Goal: Transaction & Acquisition: Purchase product/service

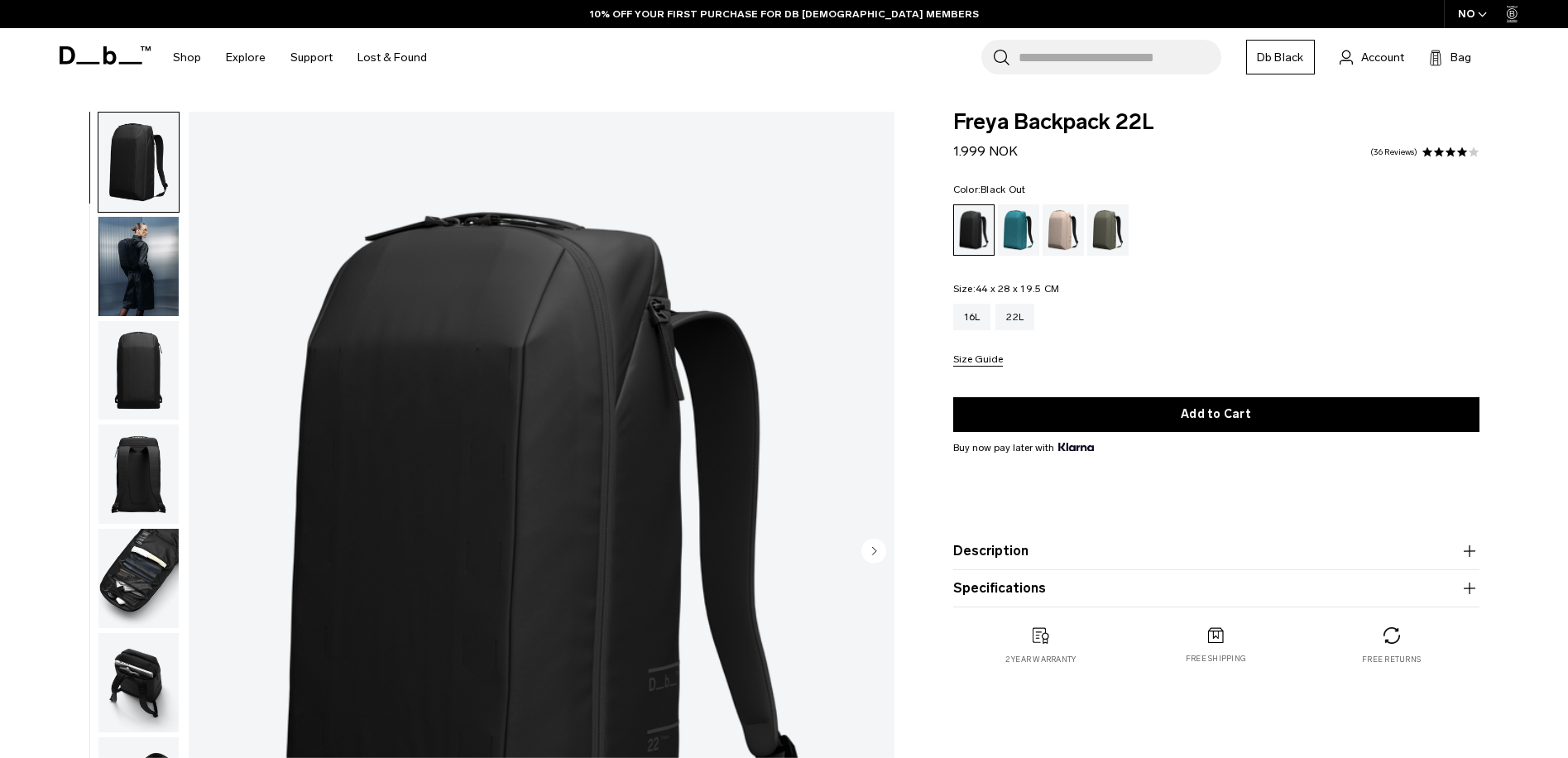
click at [139, 255] on img "button" at bounding box center [138, 266] width 80 height 99
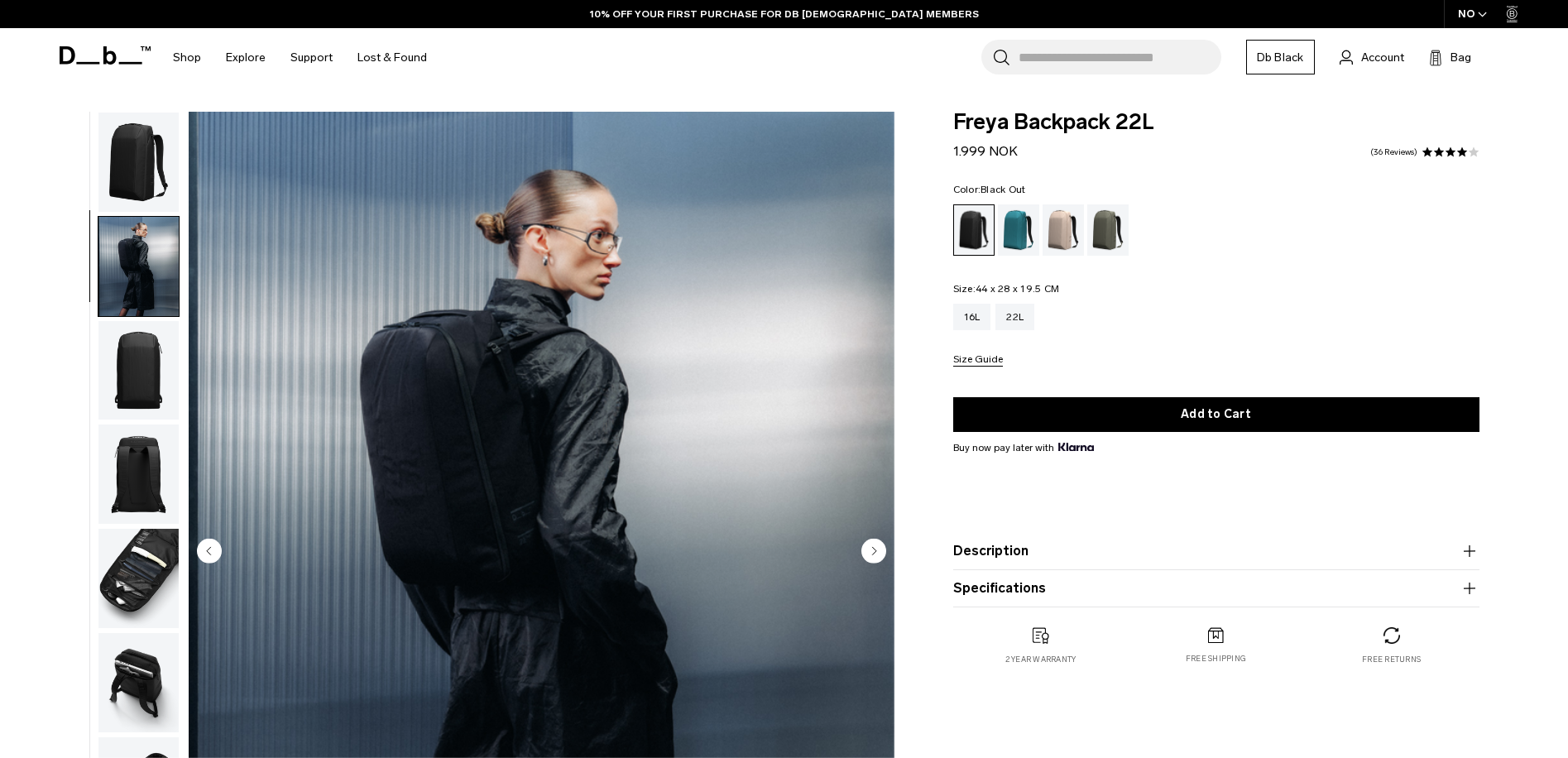
scroll to position [52, 0]
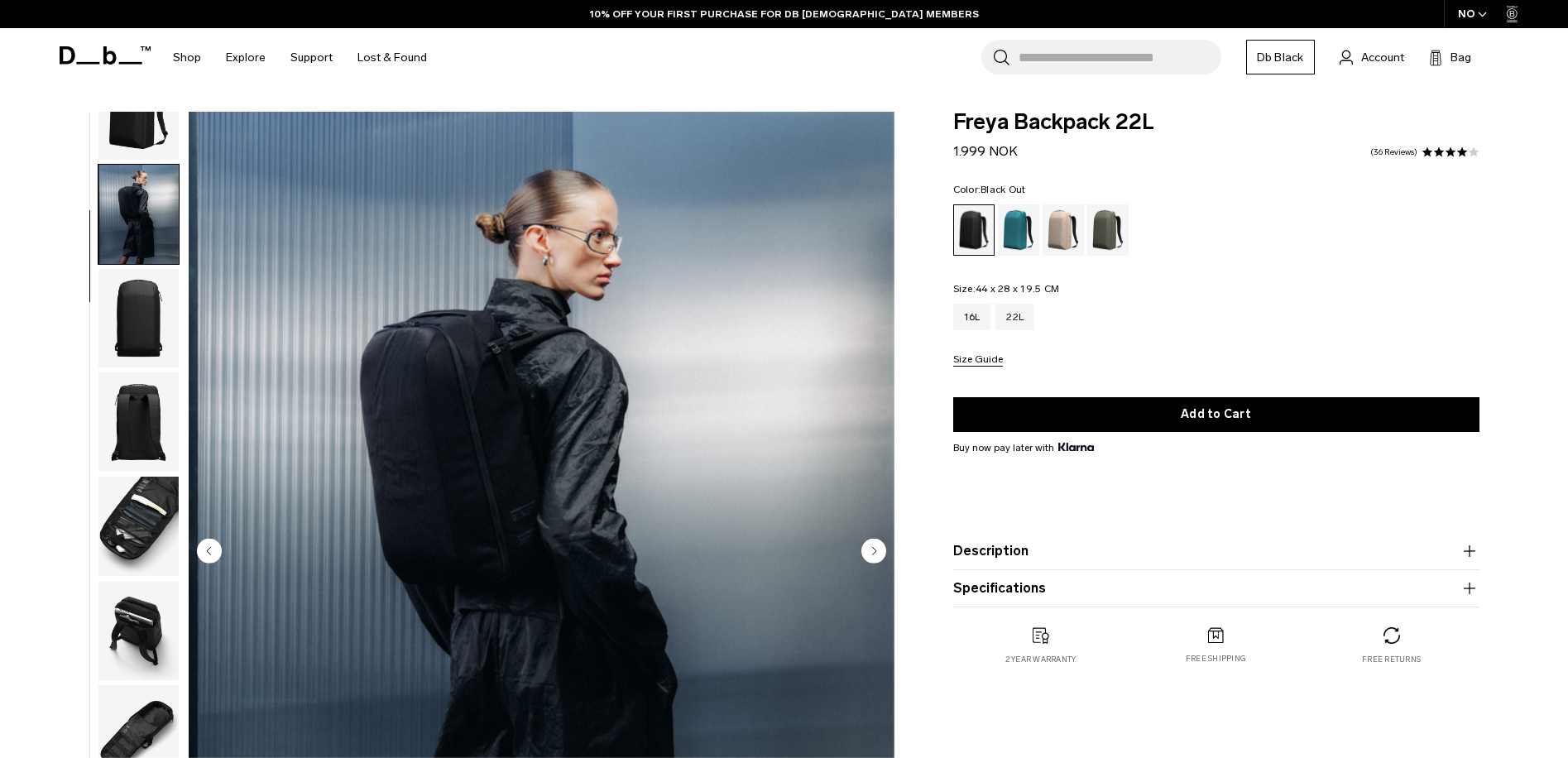
click at [139, 338] on img "button" at bounding box center [138, 318] width 80 height 99
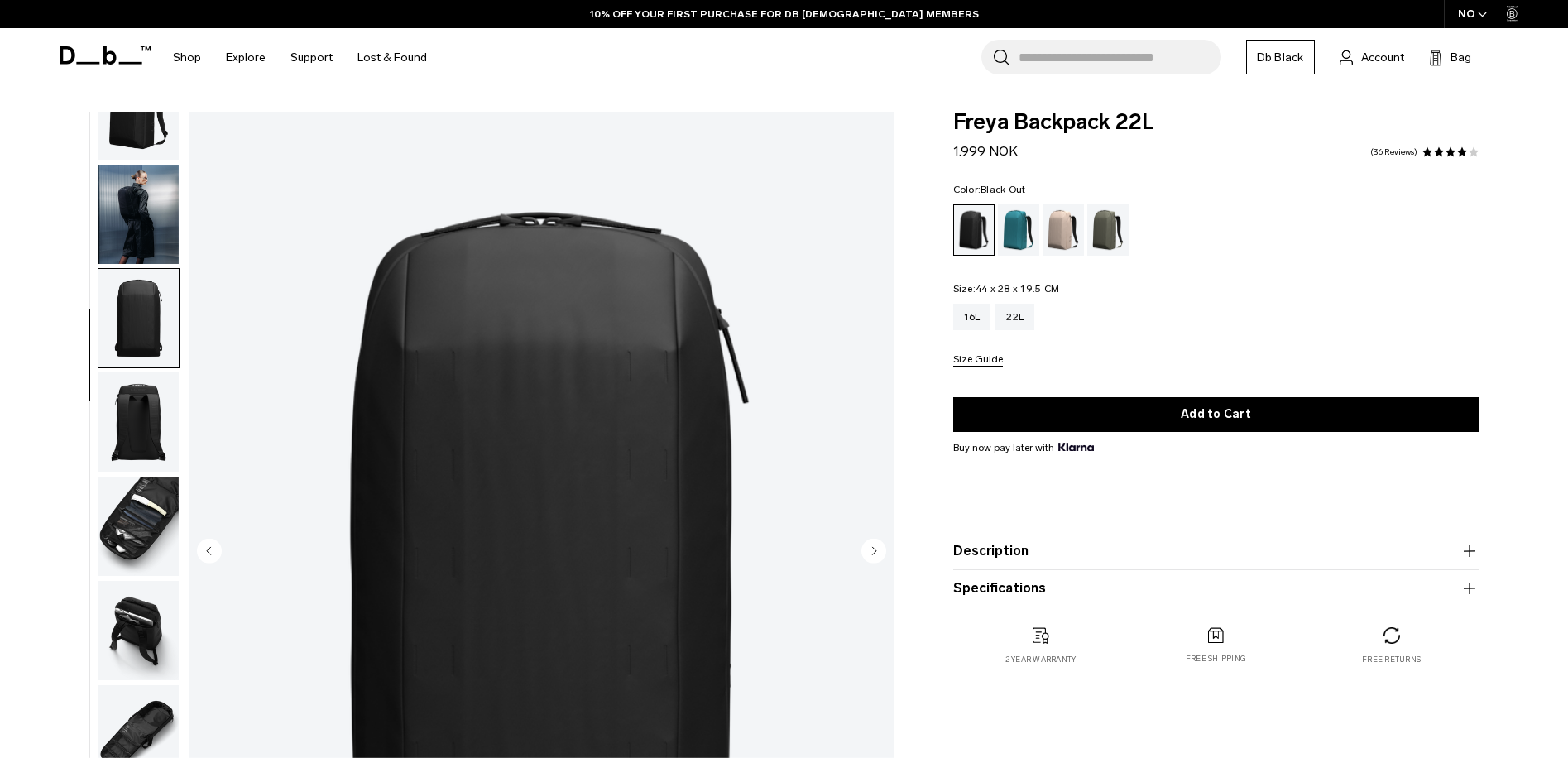
click at [158, 412] on img "button" at bounding box center [138, 422] width 80 height 99
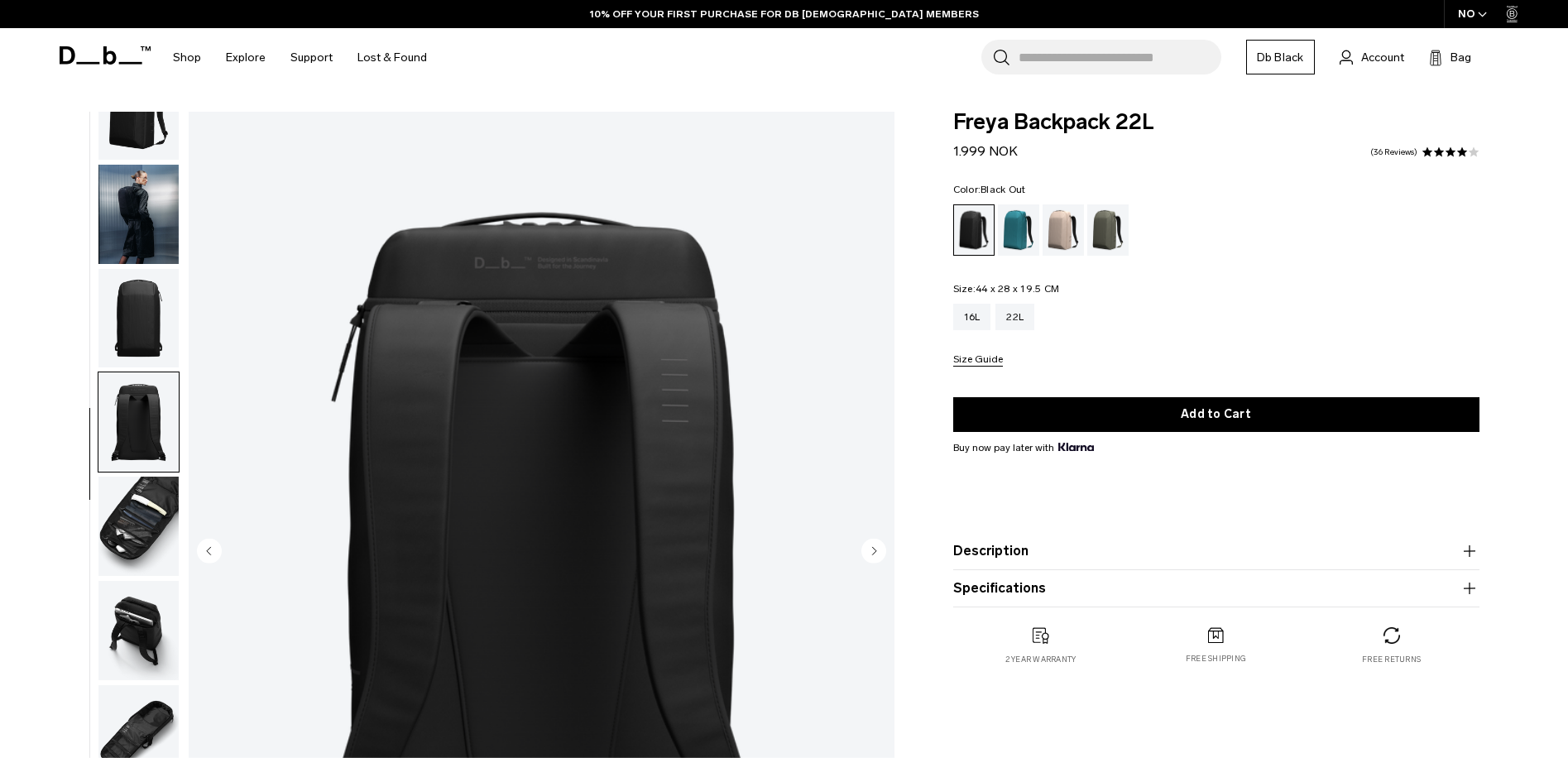
click at [137, 524] on img "button" at bounding box center [138, 526] width 80 height 99
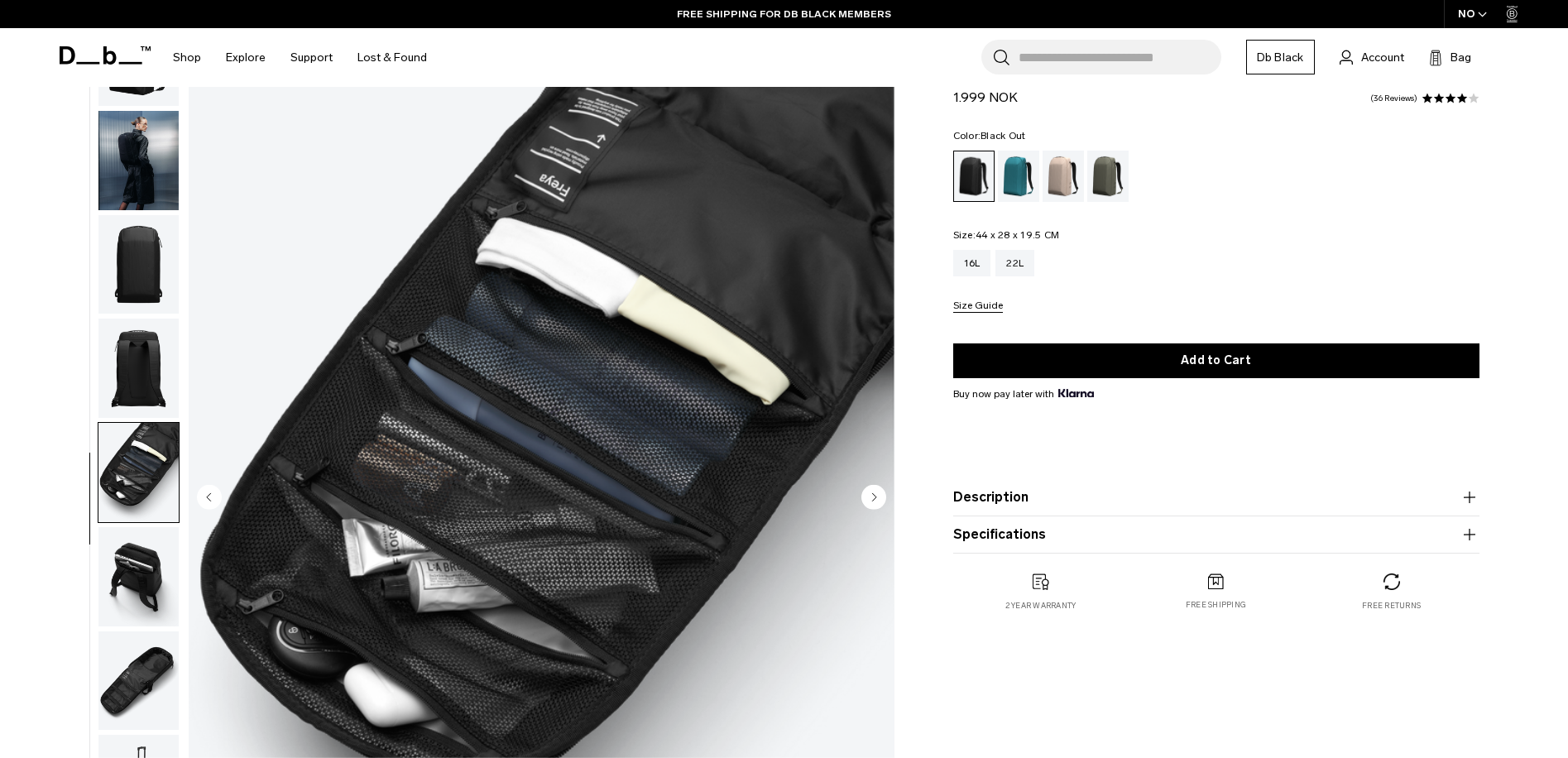
scroll to position [83, 0]
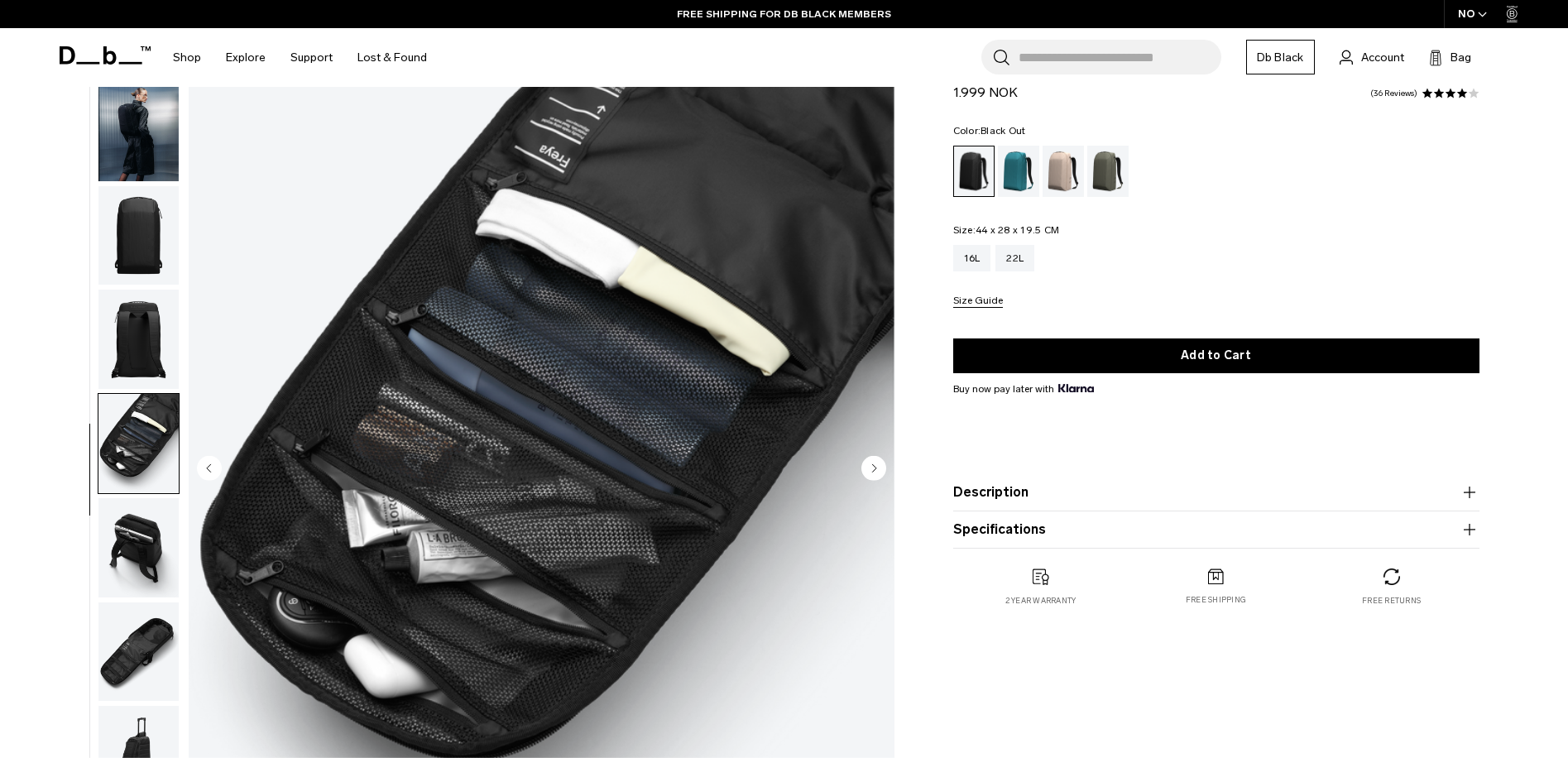
click at [142, 547] on img "button" at bounding box center [138, 547] width 80 height 99
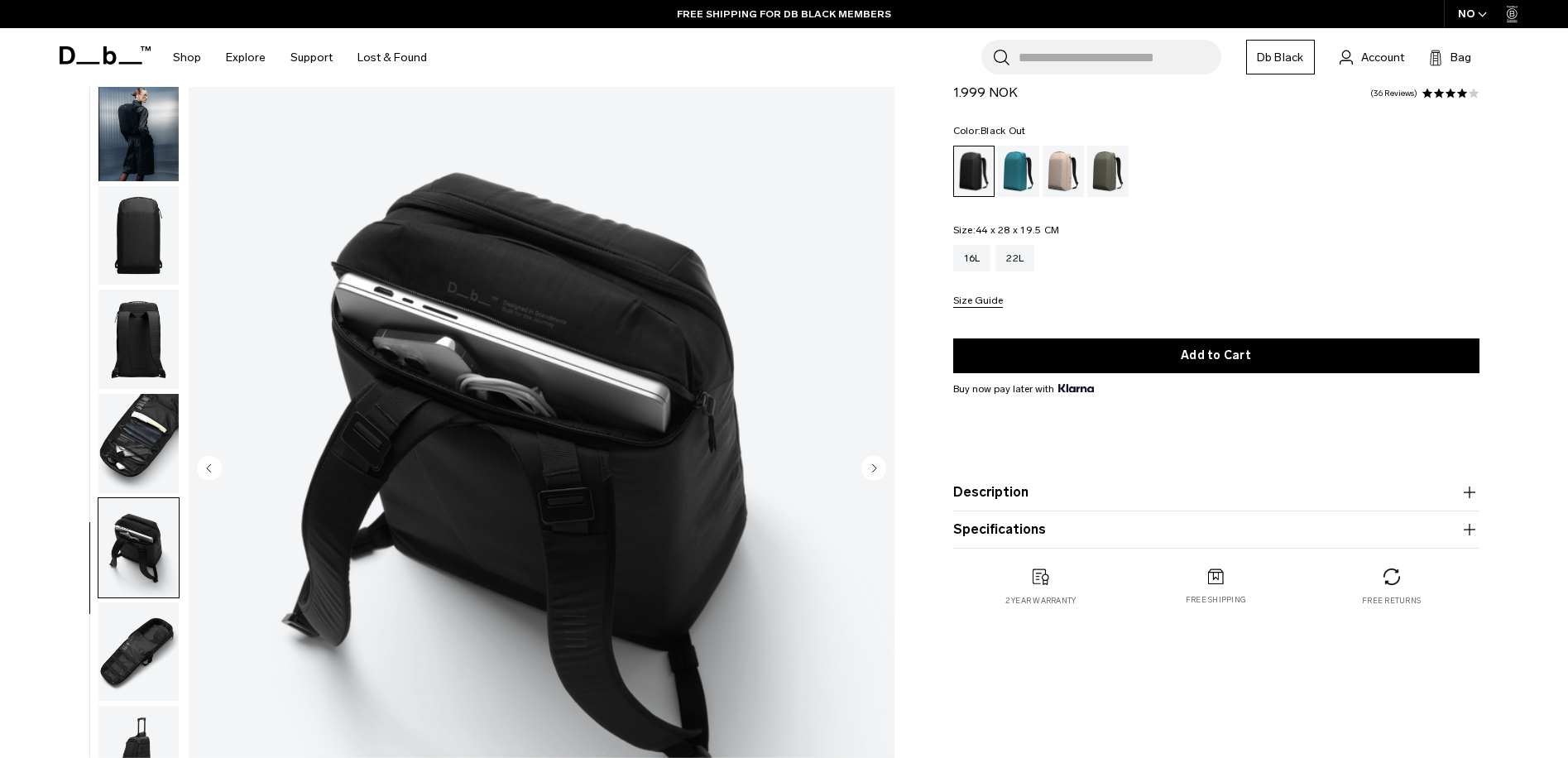
click at [151, 670] on img "button" at bounding box center [138, 651] width 80 height 99
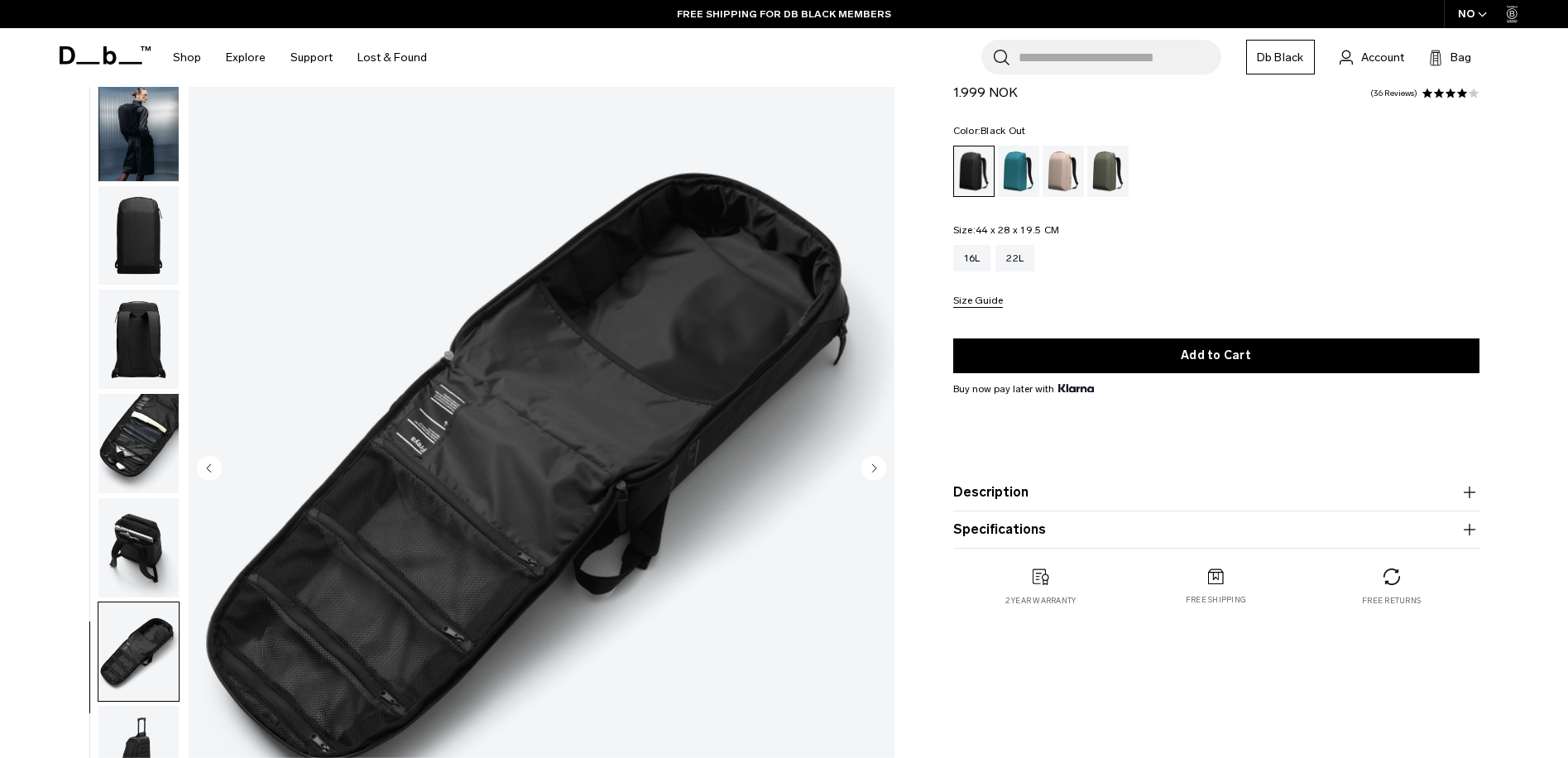
click at [131, 123] on img "button" at bounding box center [138, 131] width 80 height 99
